Goal: Navigation & Orientation: Find specific page/section

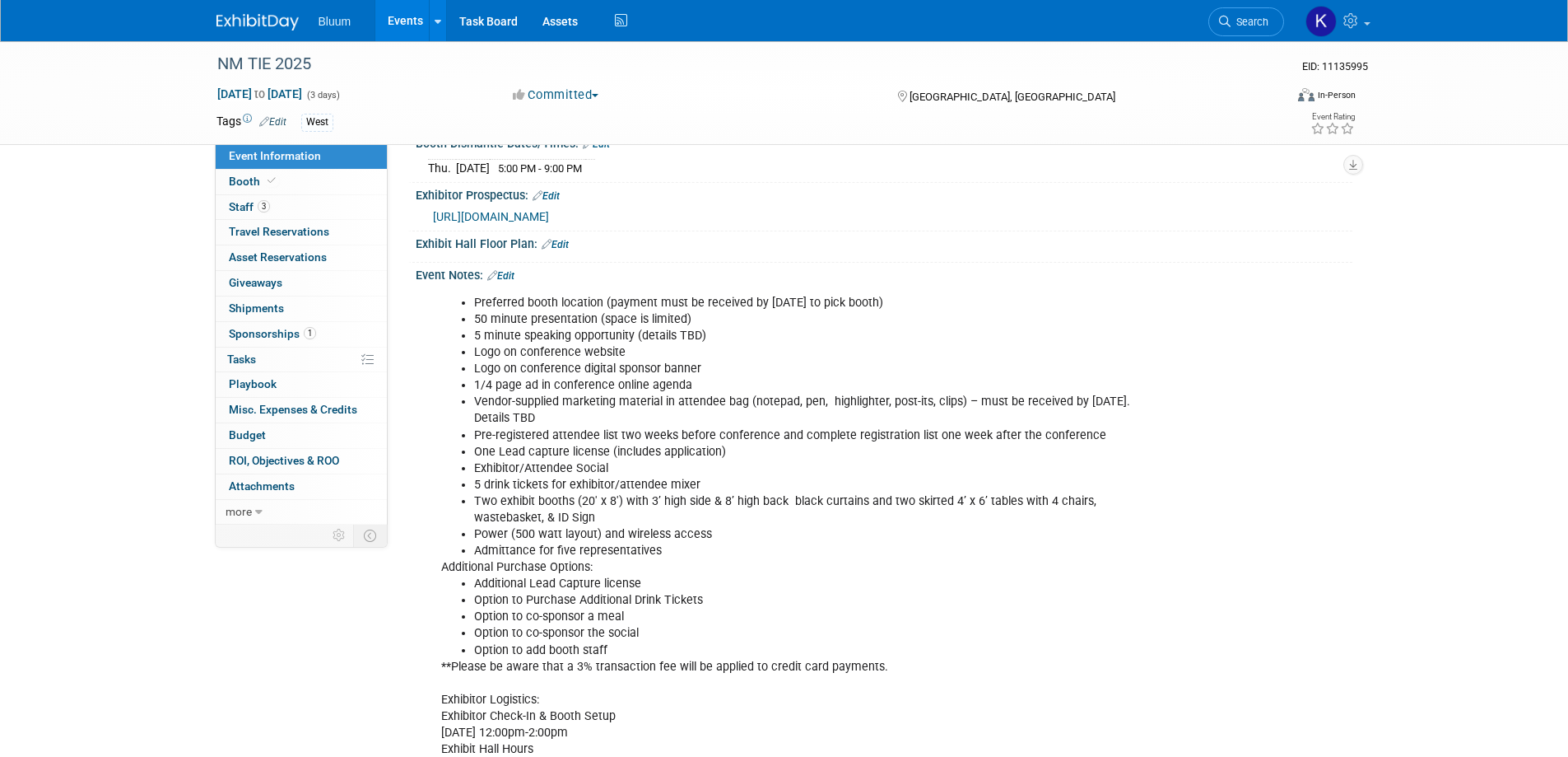
click at [406, 19] on link "Events" at bounding box center [405, 20] width 60 height 41
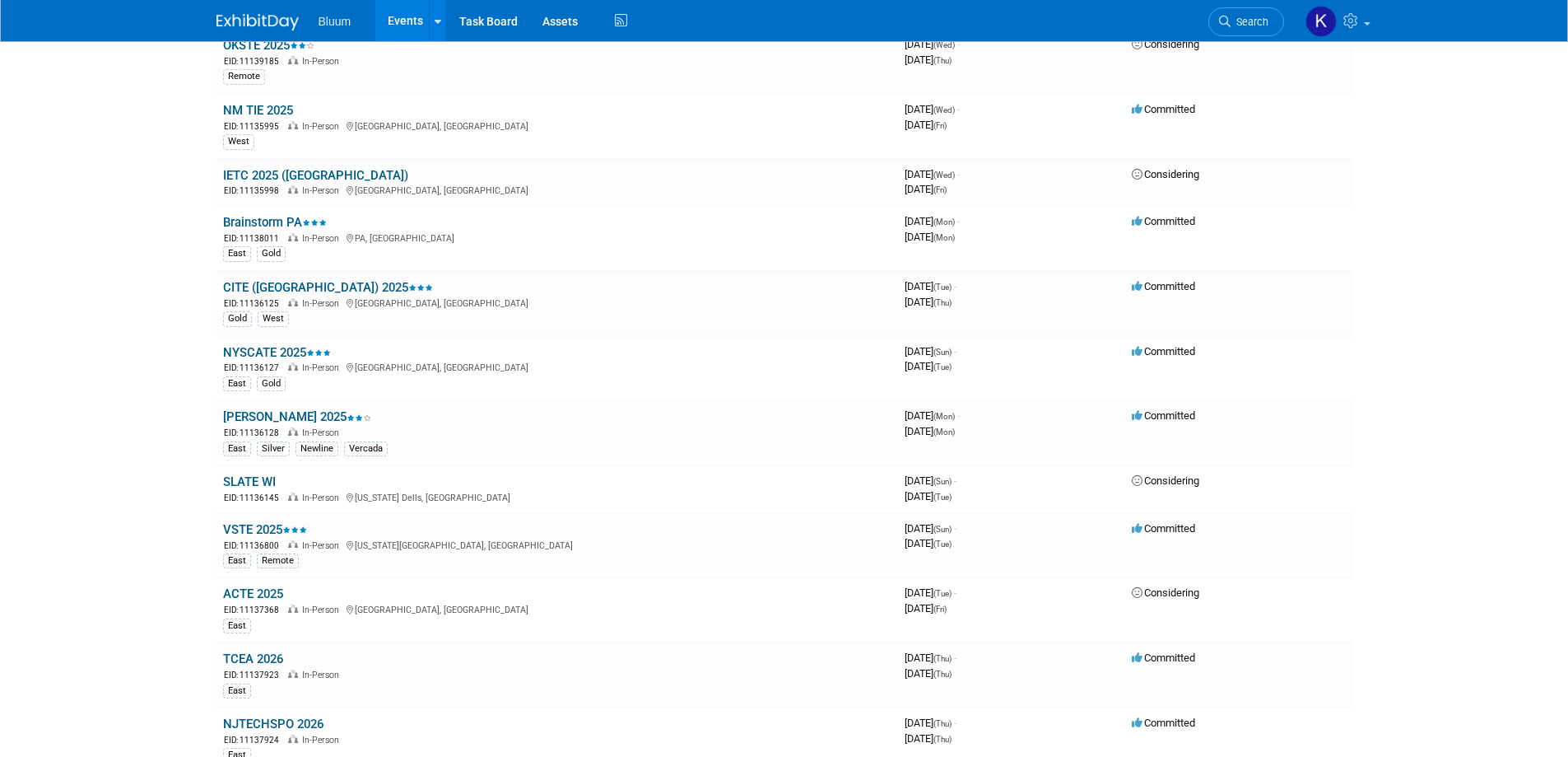
scroll to position [1235, 0]
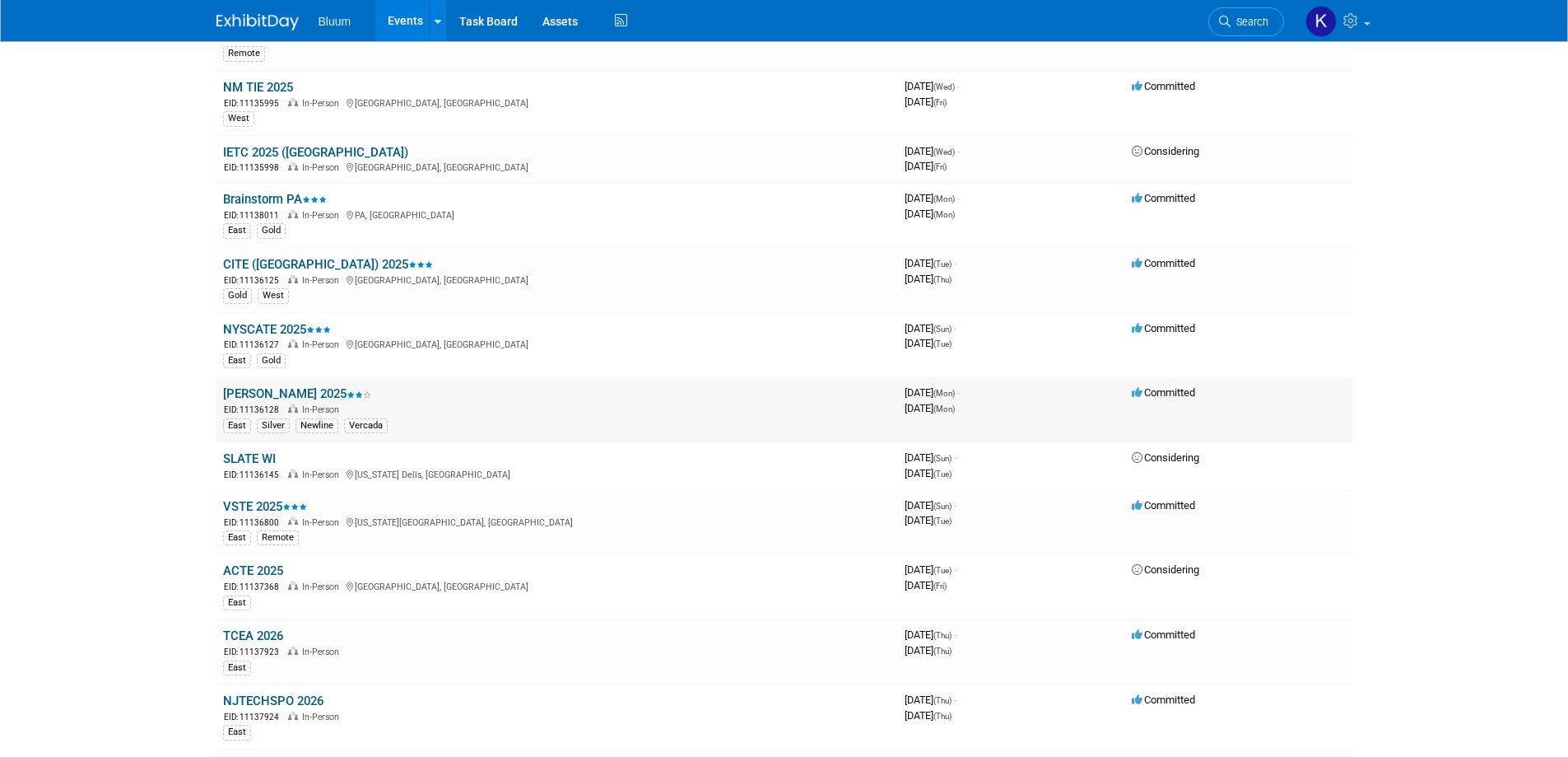
click at [273, 397] on link "LACUE 2025" at bounding box center [297, 393] width 148 height 14
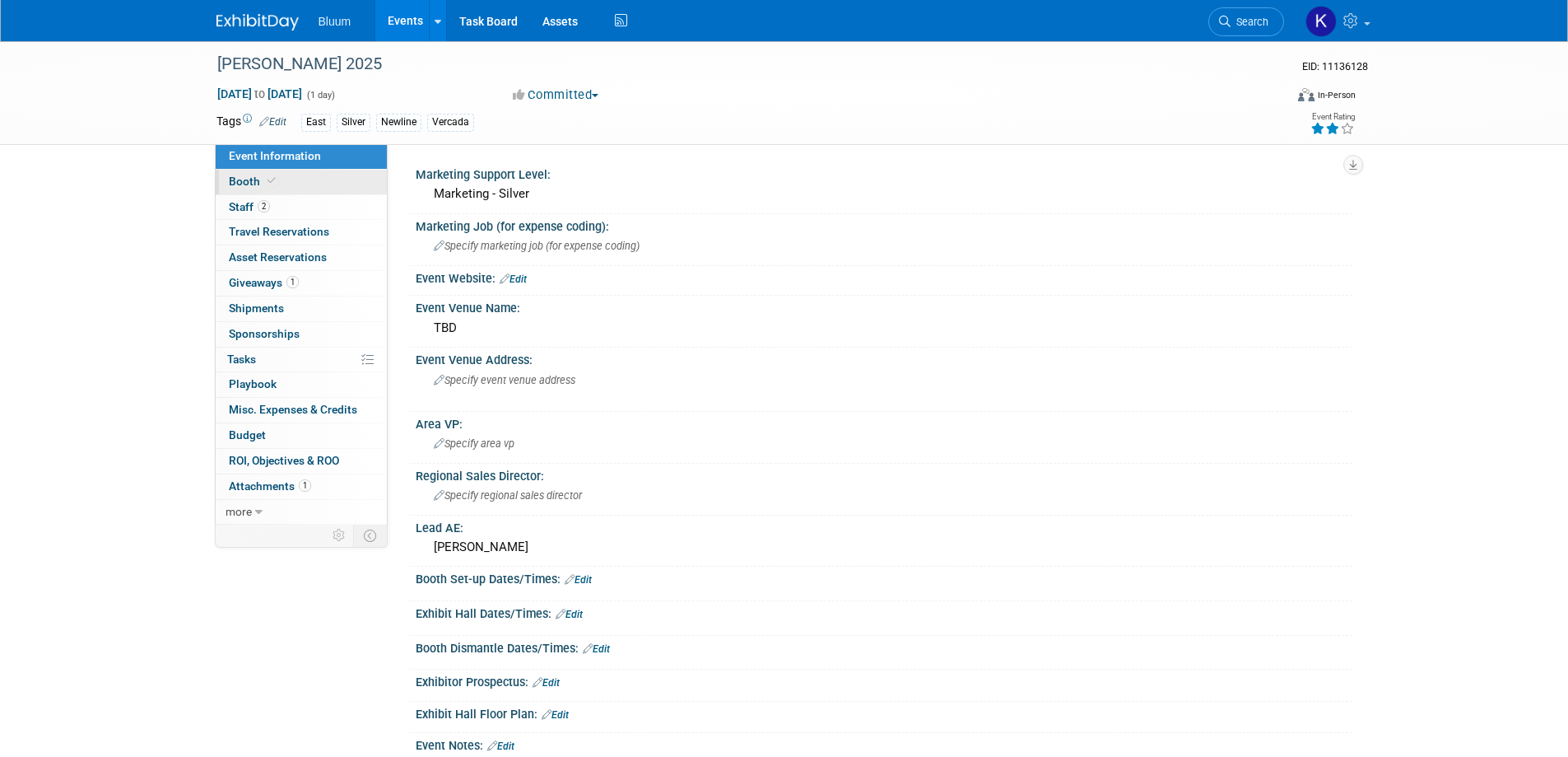
click at [239, 187] on span "Booth" at bounding box center [254, 181] width 50 height 13
